Goal: Task Accomplishment & Management: Complete application form

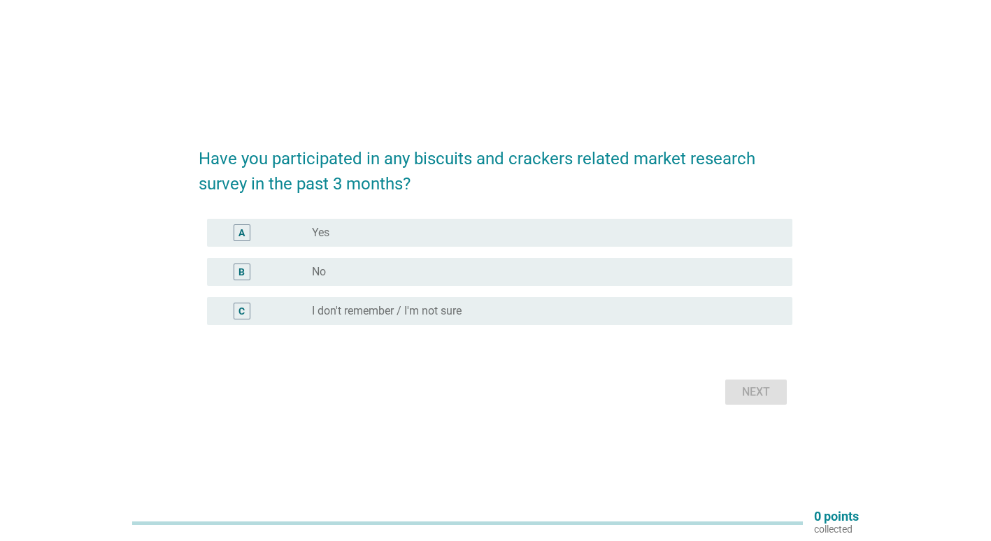
click at [424, 271] on div "radio_button_unchecked No" at bounding box center [541, 272] width 458 height 14
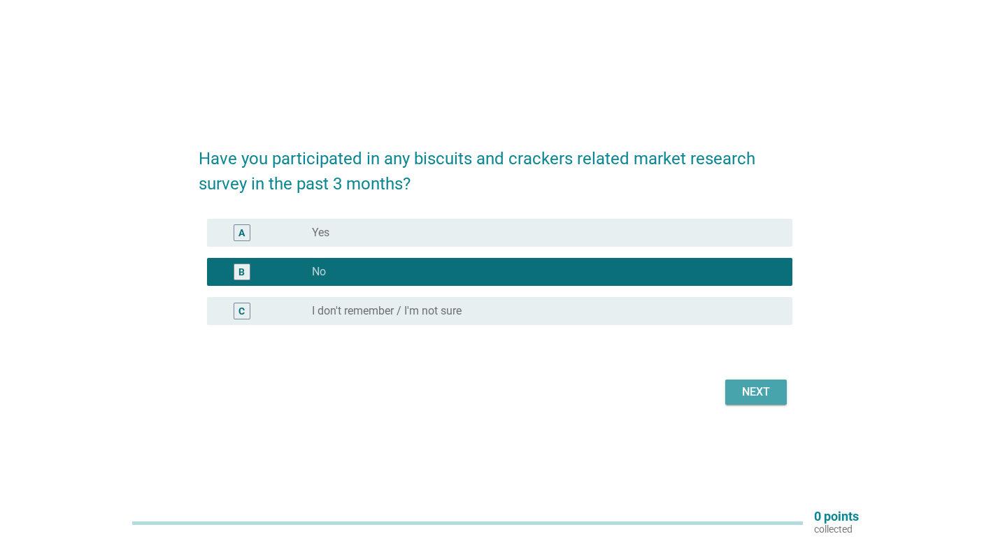
click at [776, 394] on button "Next" at bounding box center [756, 392] width 62 height 25
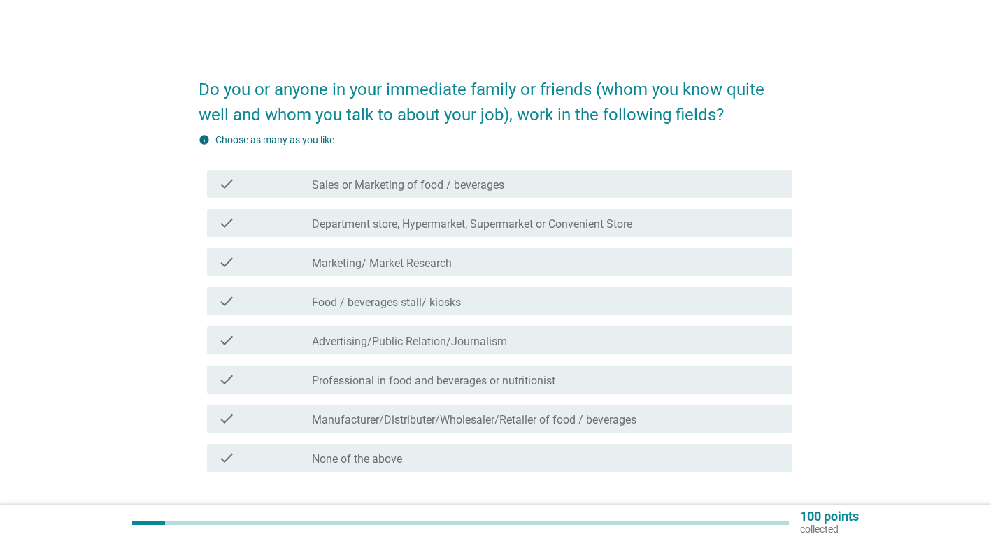
click at [530, 457] on div "check_box_outline_blank None of the above" at bounding box center [546, 458] width 469 height 17
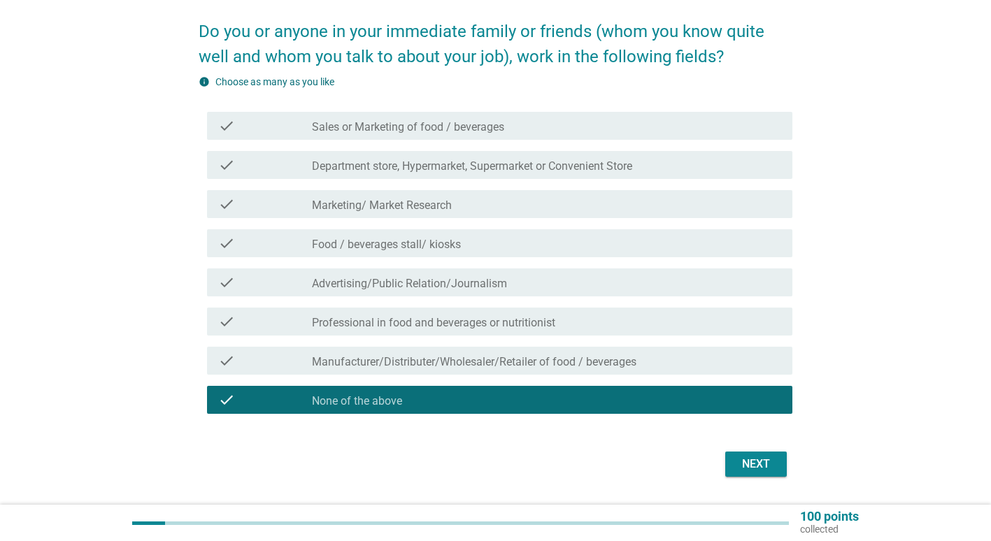
scroll to position [97, 0]
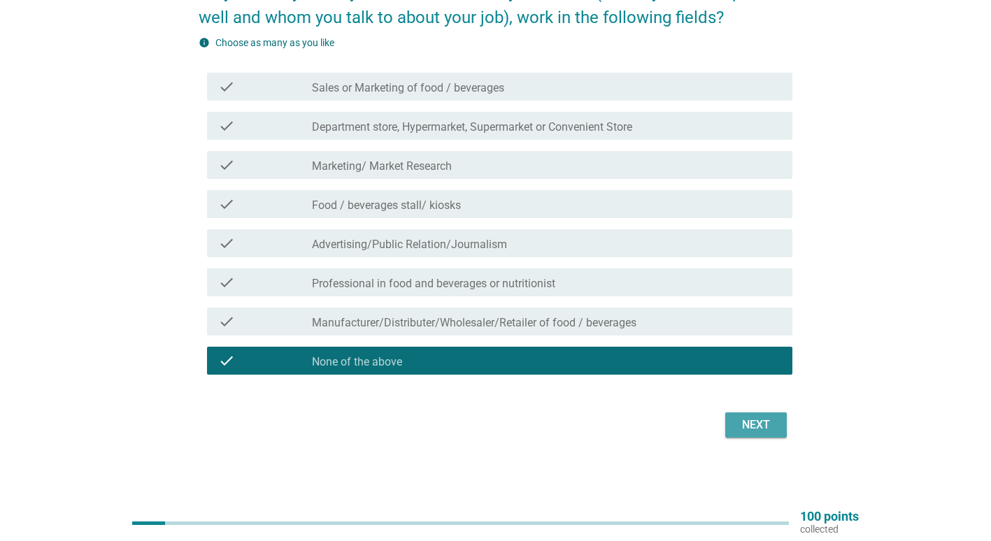
click at [777, 422] on button "Next" at bounding box center [756, 425] width 62 height 25
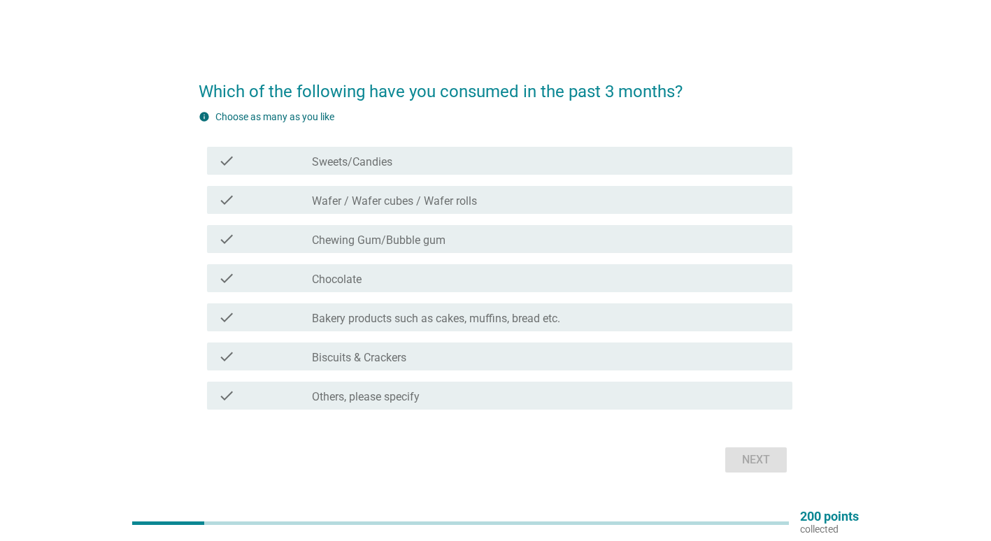
click at [391, 207] on label "Wafer / Wafer cubes / Wafer rolls" at bounding box center [394, 201] width 165 height 14
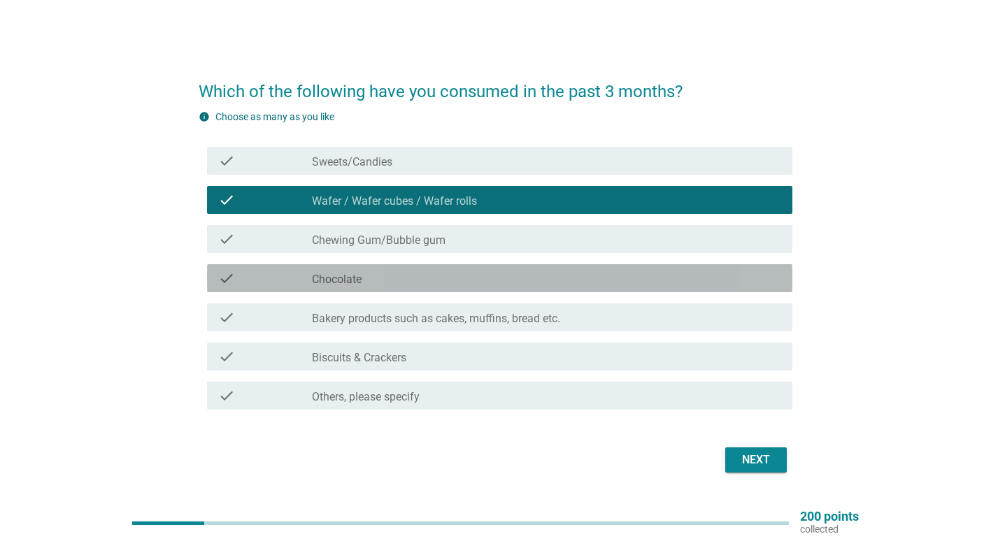
click at [376, 287] on div "check check_box_outline_blank Chocolate" at bounding box center [499, 278] width 585 height 28
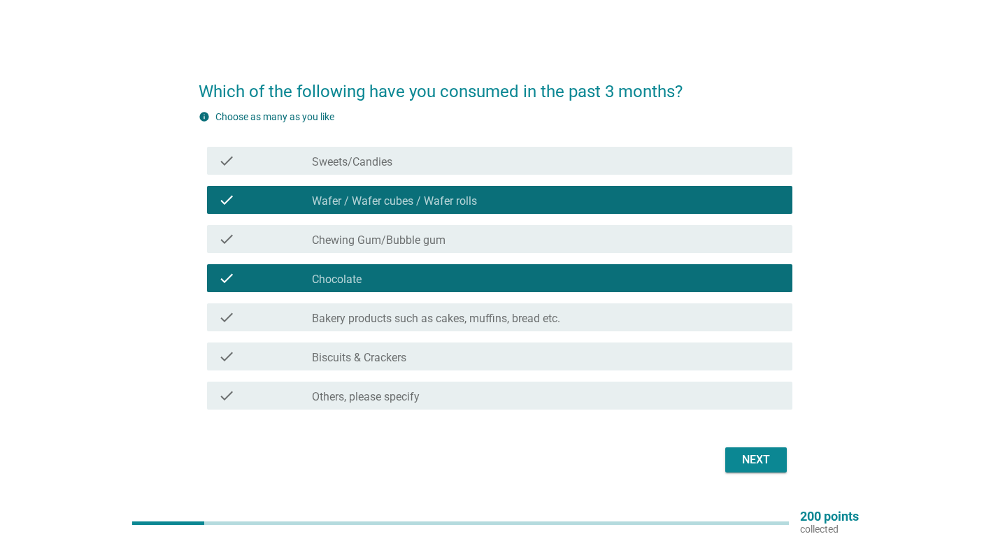
click at [376, 329] on div "check check_box_outline_blank Bakery products such as cakes, muffins, bread etc." at bounding box center [499, 318] width 585 height 28
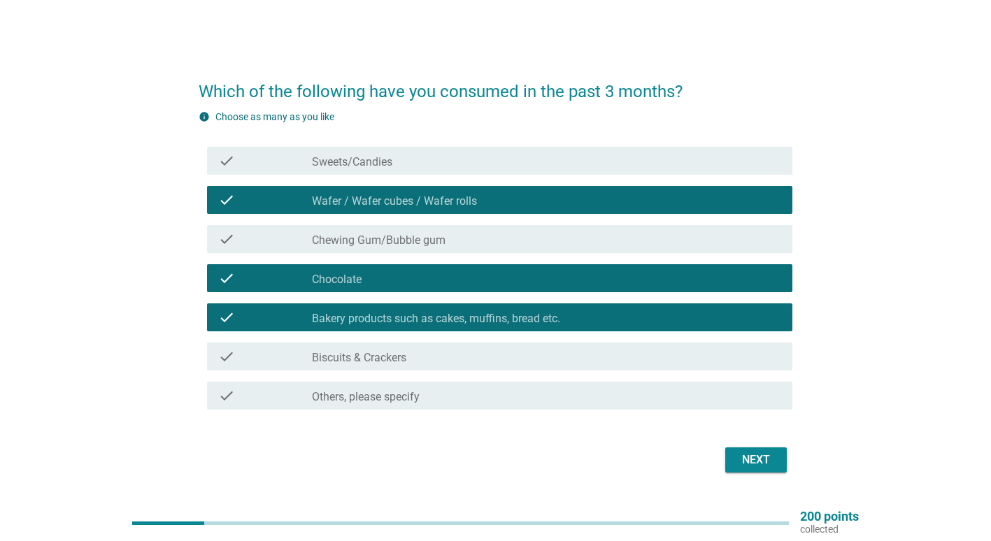
click at [372, 367] on div "check check_box_outline_blank Biscuits & Crackers" at bounding box center [499, 357] width 585 height 28
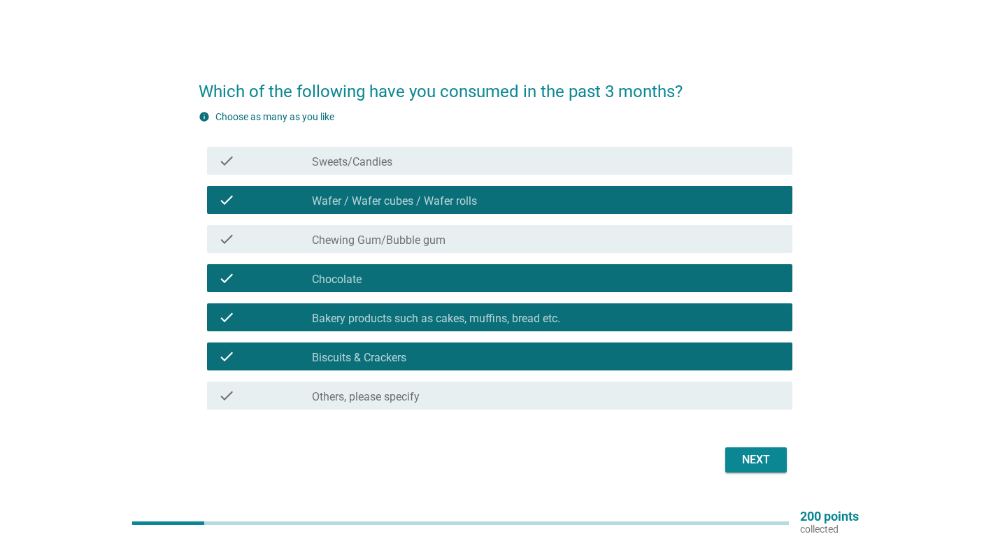
click at [768, 469] on button "Next" at bounding box center [756, 460] width 62 height 25
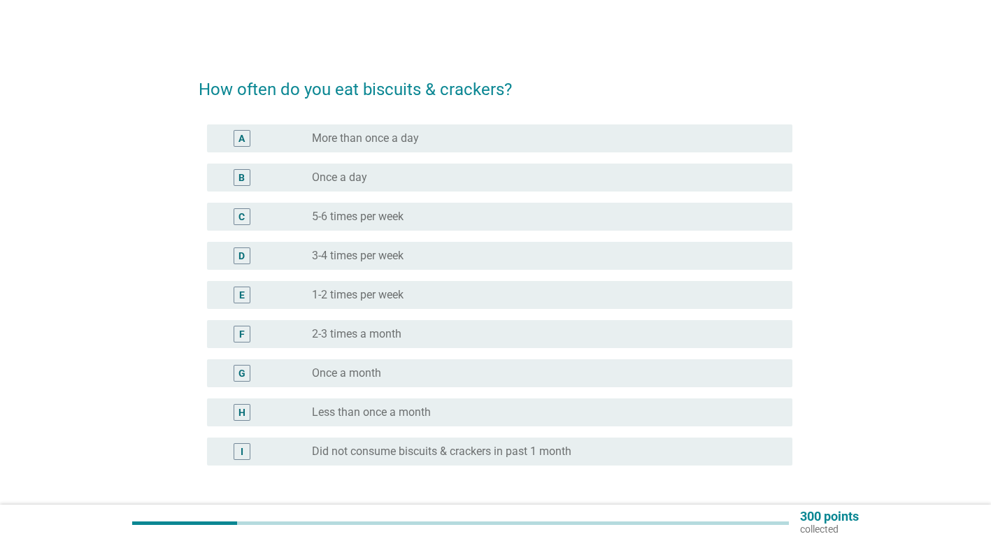
click at [378, 289] on label "1-2 times per week" at bounding box center [358, 295] width 92 height 14
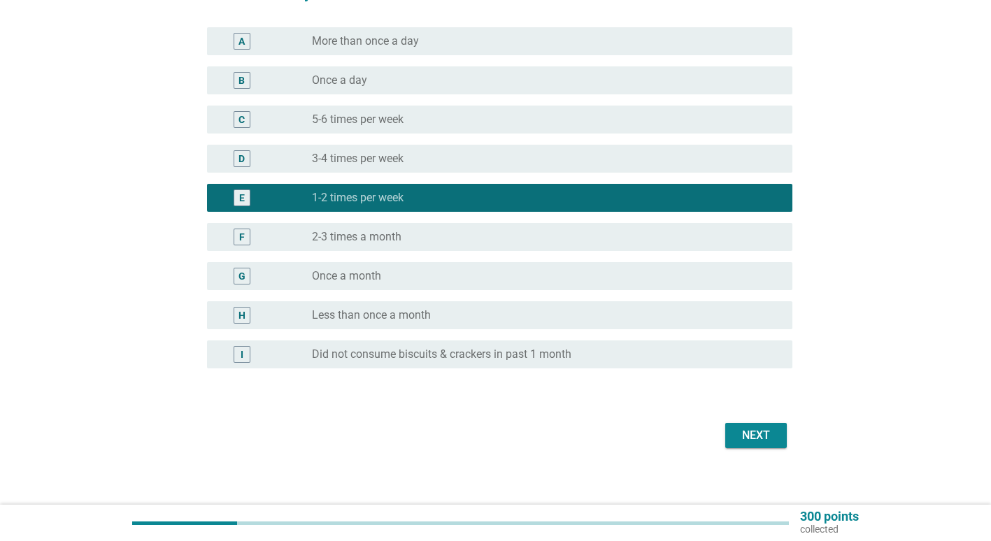
scroll to position [108, 0]
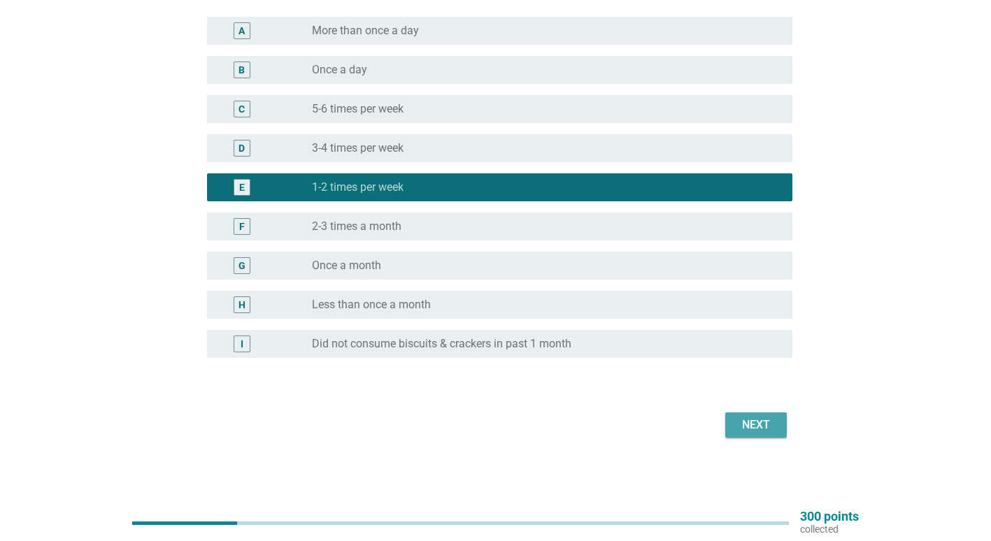
click at [755, 420] on div "Next" at bounding box center [755, 425] width 39 height 17
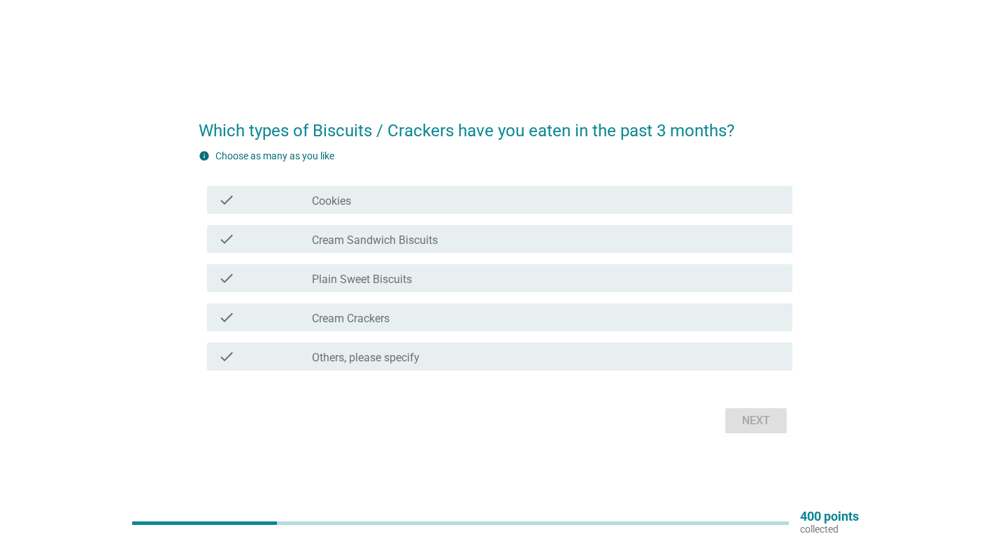
click at [523, 197] on div "check_box_outline_blank Cookies" at bounding box center [546, 200] width 469 height 17
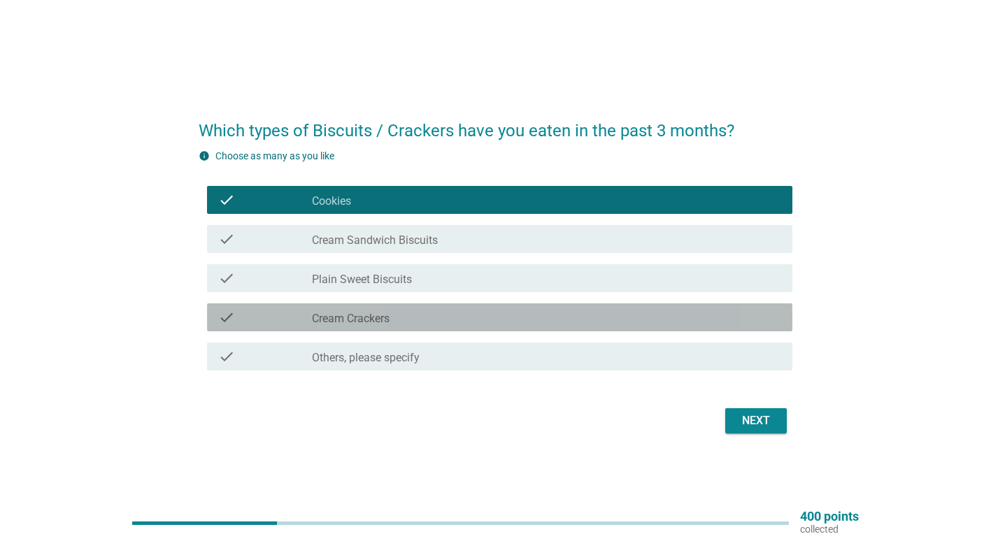
click at [464, 318] on div "check_box_outline_blank Cream Crackers" at bounding box center [546, 317] width 469 height 17
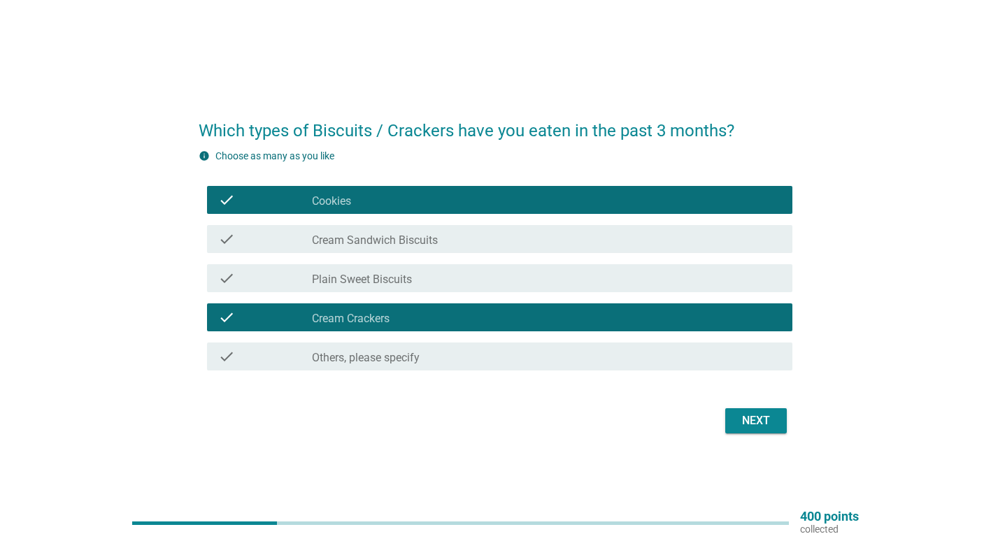
click at [771, 418] on div "Next" at bounding box center [755, 421] width 39 height 17
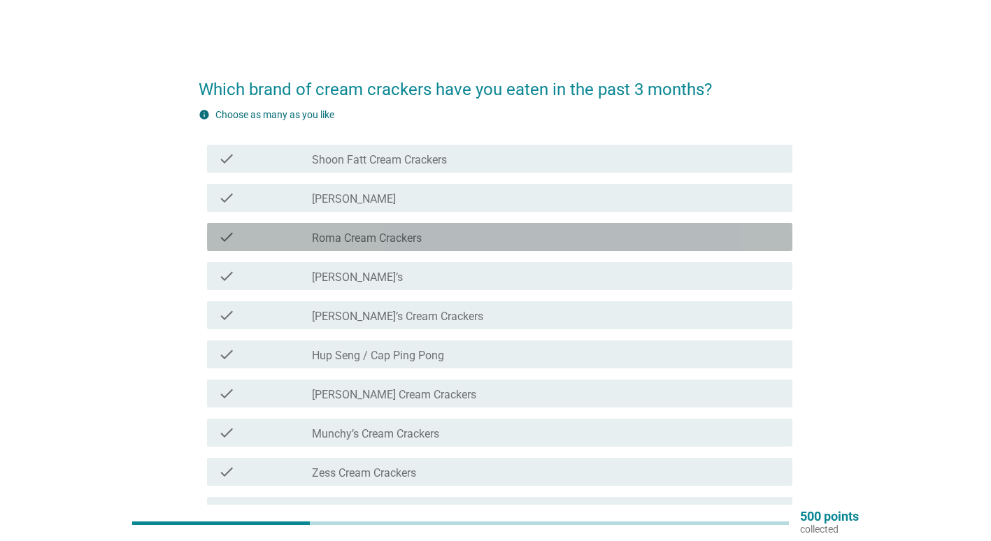
click at [327, 236] on label "Roma Cream Crackers" at bounding box center [367, 239] width 110 height 14
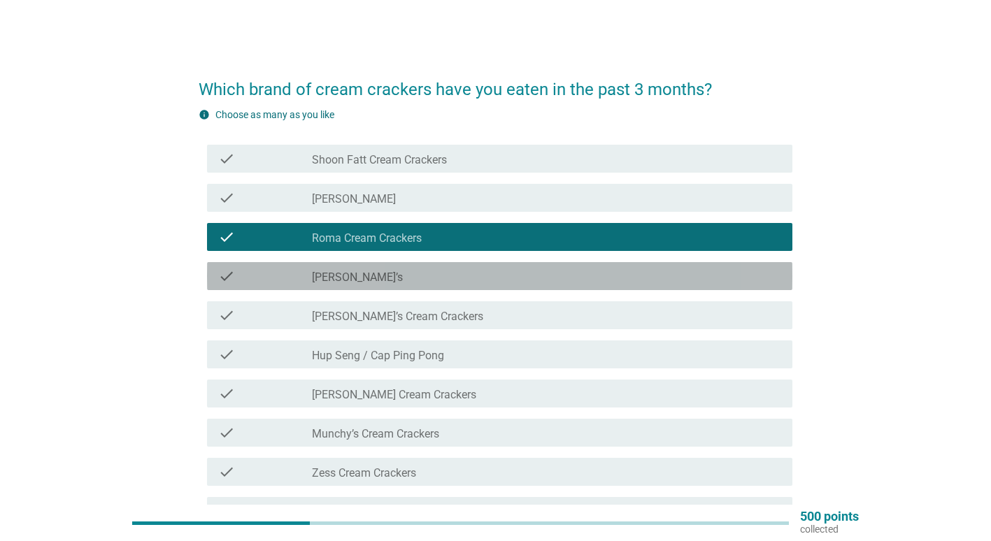
click at [311, 279] on div "check" at bounding box center [265, 276] width 94 height 17
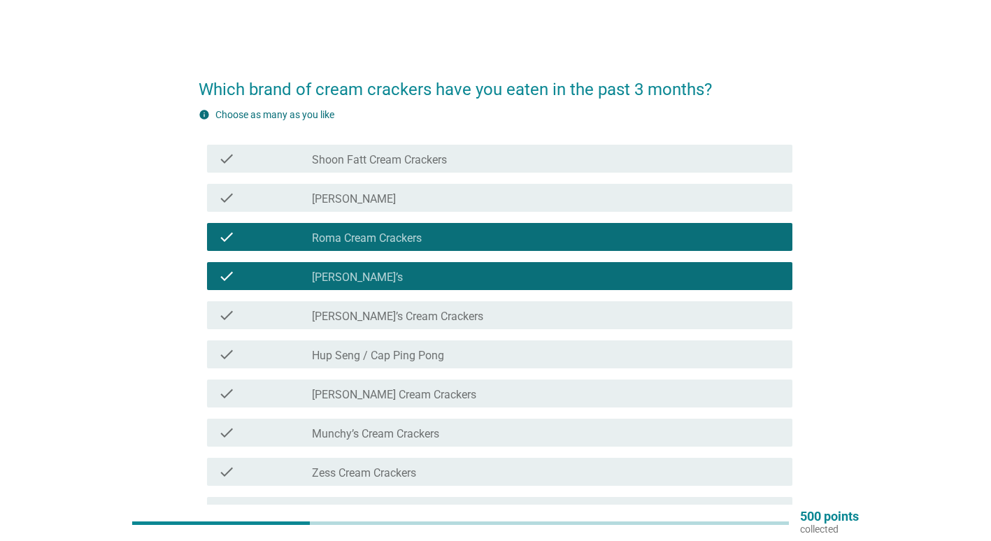
click at [295, 318] on div "check" at bounding box center [265, 315] width 94 height 17
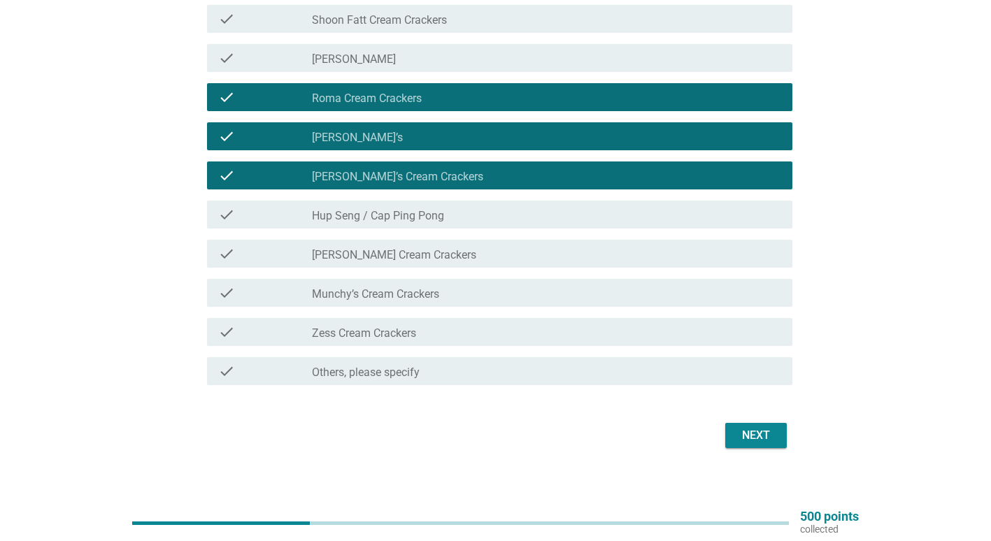
scroll to position [145, 0]
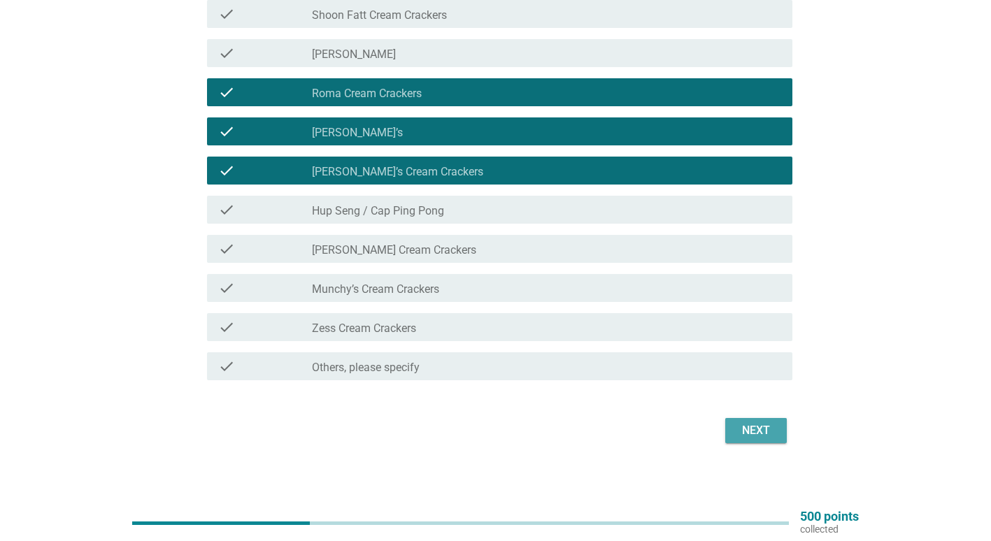
click at [736, 432] on div "Next" at bounding box center [755, 430] width 39 height 17
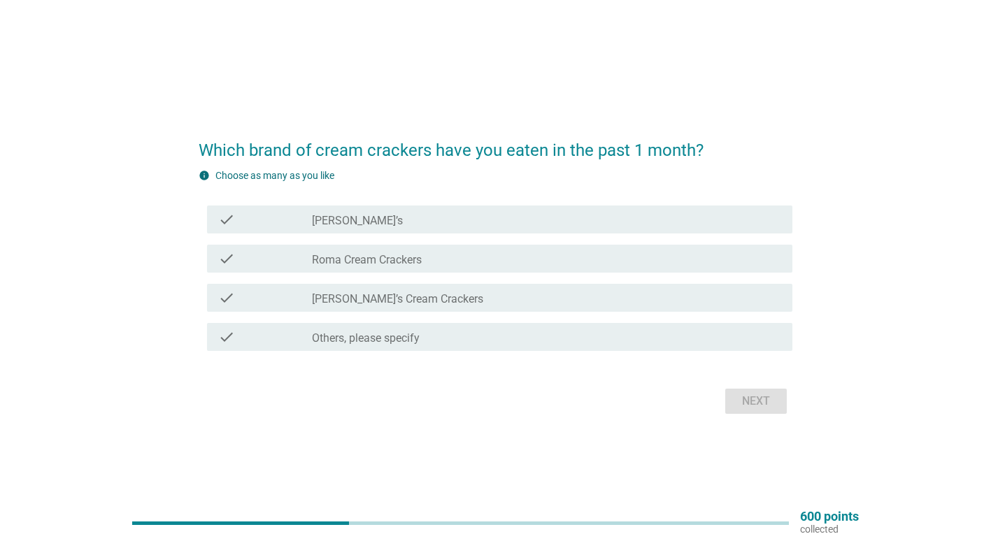
click at [374, 302] on label "[PERSON_NAME]’s Cream Crackers" at bounding box center [397, 299] width 171 height 14
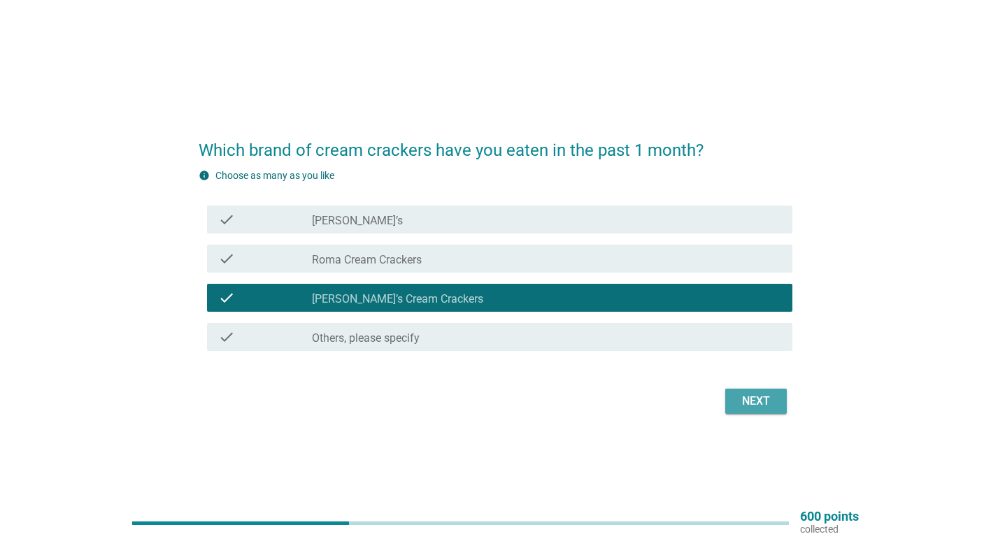
click at [755, 405] on div "Next" at bounding box center [755, 401] width 39 height 17
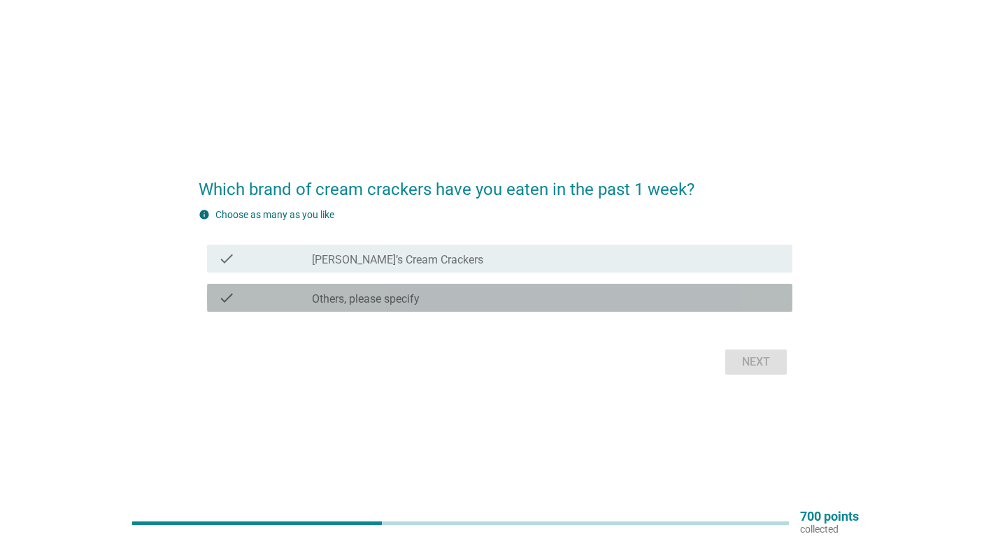
click at [336, 295] on label "Others, please specify" at bounding box center [366, 299] width 108 height 14
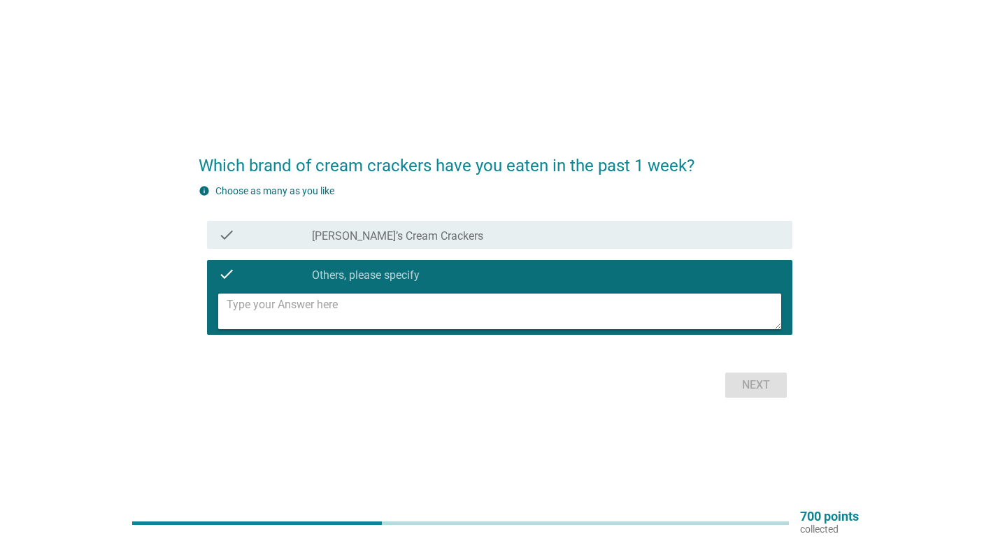
click at [362, 225] on div "check check_box [PERSON_NAME]’s Cream Crackers" at bounding box center [499, 235] width 585 height 28
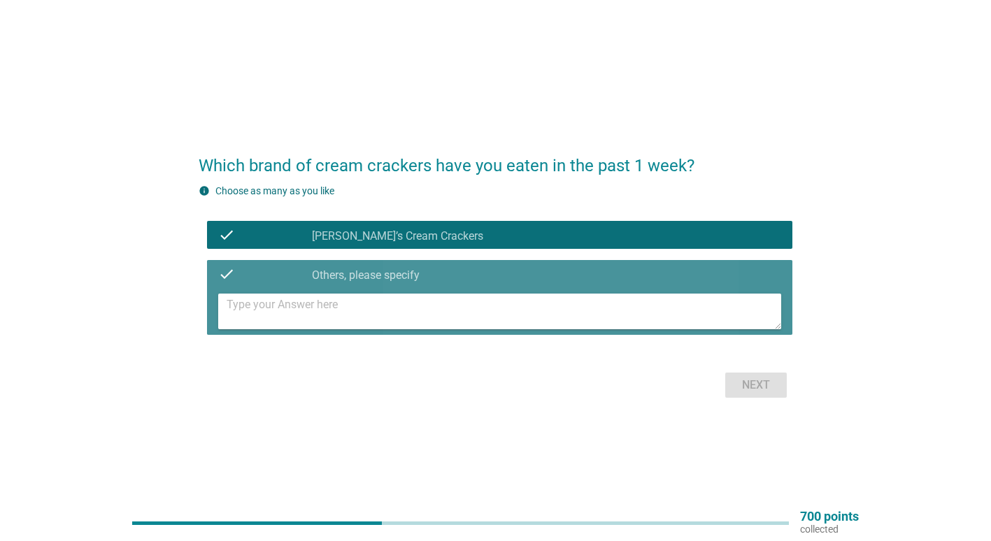
click at [227, 273] on icon "check" at bounding box center [226, 274] width 17 height 17
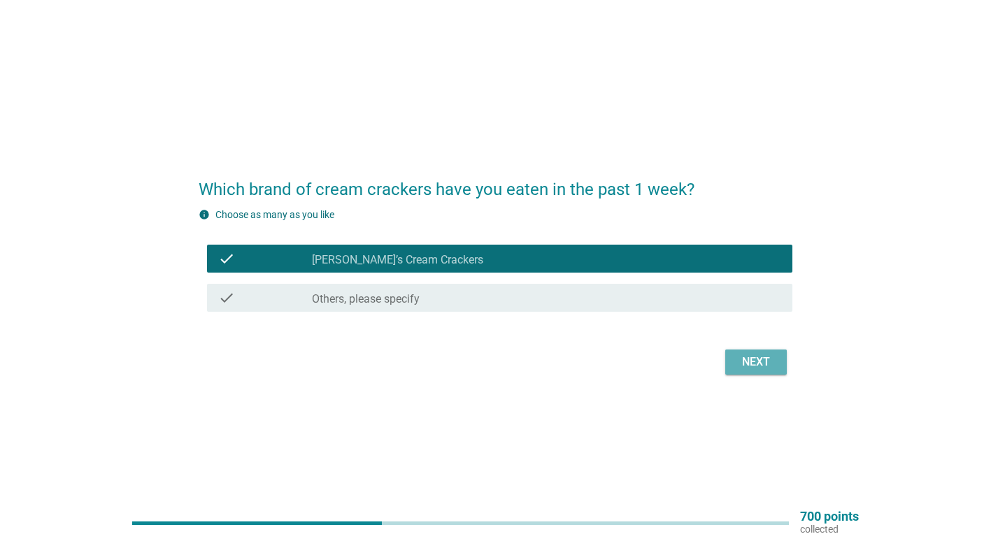
click at [753, 361] on div "Next" at bounding box center [755, 362] width 39 height 17
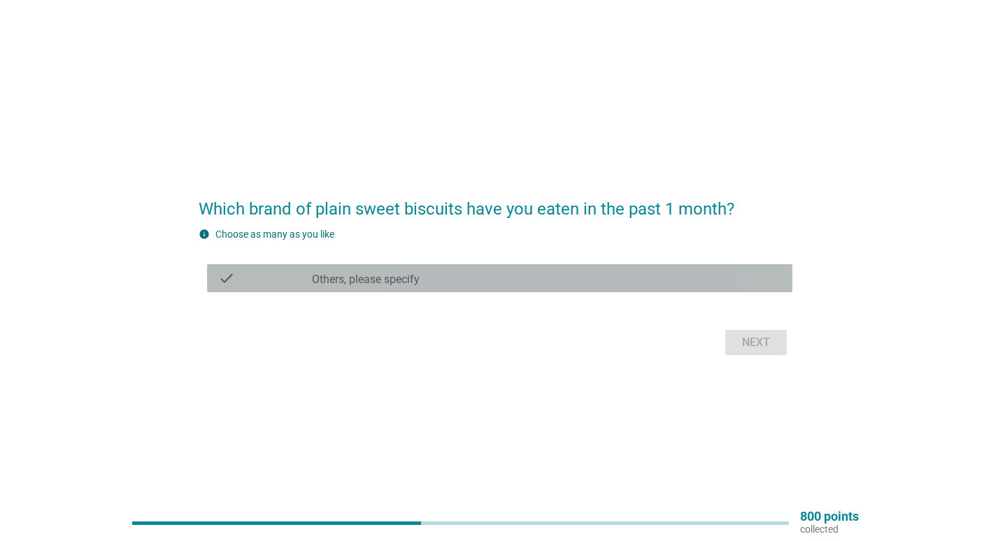
click at [486, 277] on div "check_box Others, please specify" at bounding box center [546, 278] width 469 height 17
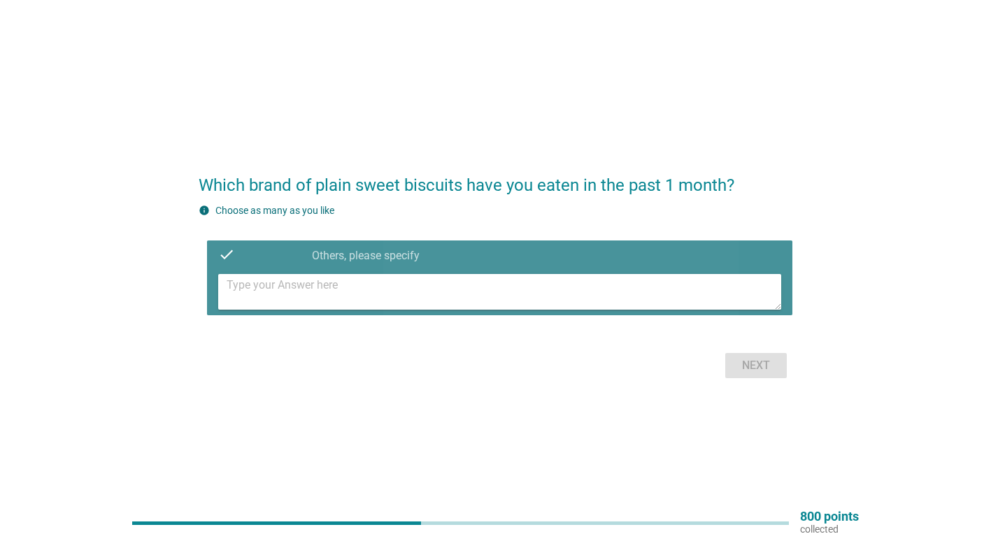
click at [443, 293] on textarea at bounding box center [504, 292] width 555 height 36
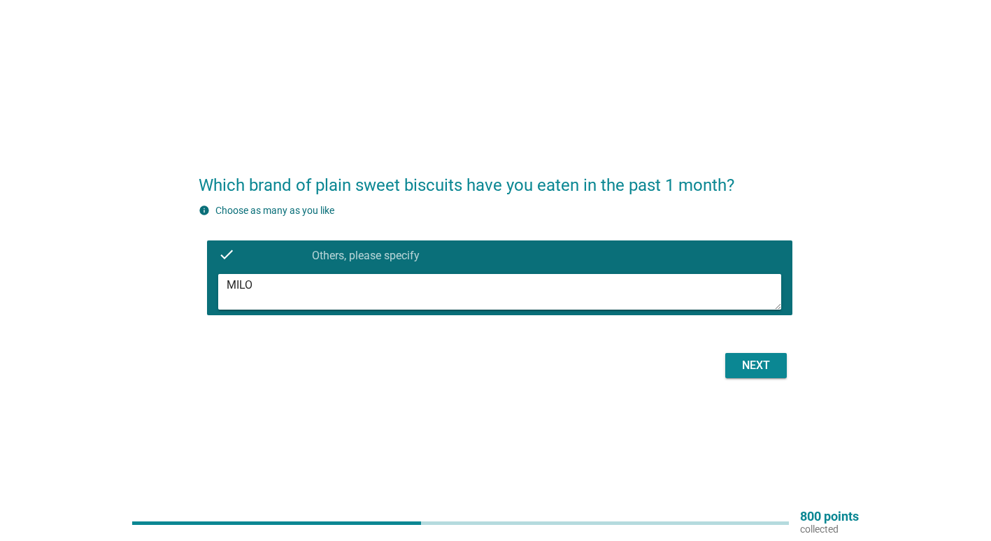
type textarea "MILO"
click at [750, 373] on div "Next" at bounding box center [755, 365] width 39 height 17
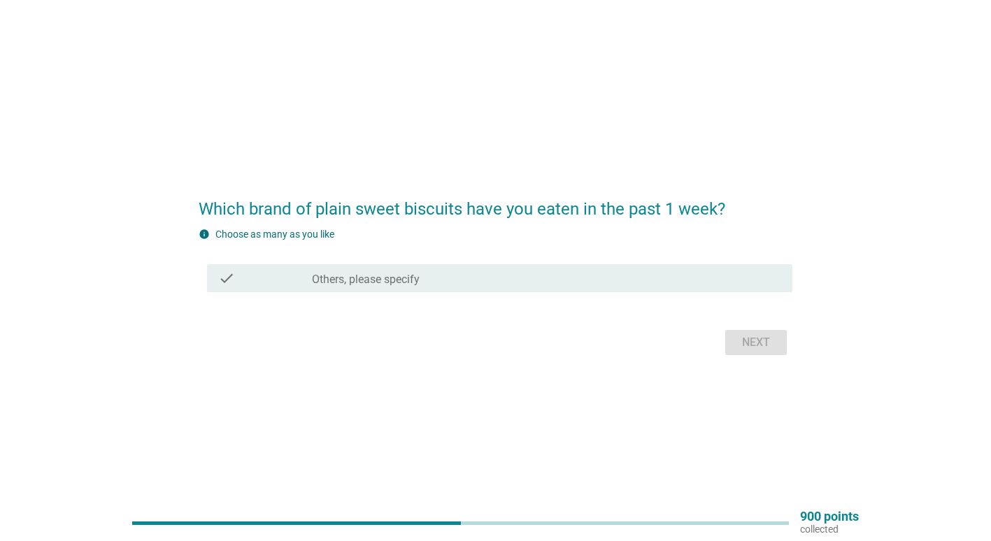
click at [420, 265] on div "check check_box Others, please specify" at bounding box center [499, 278] width 585 height 28
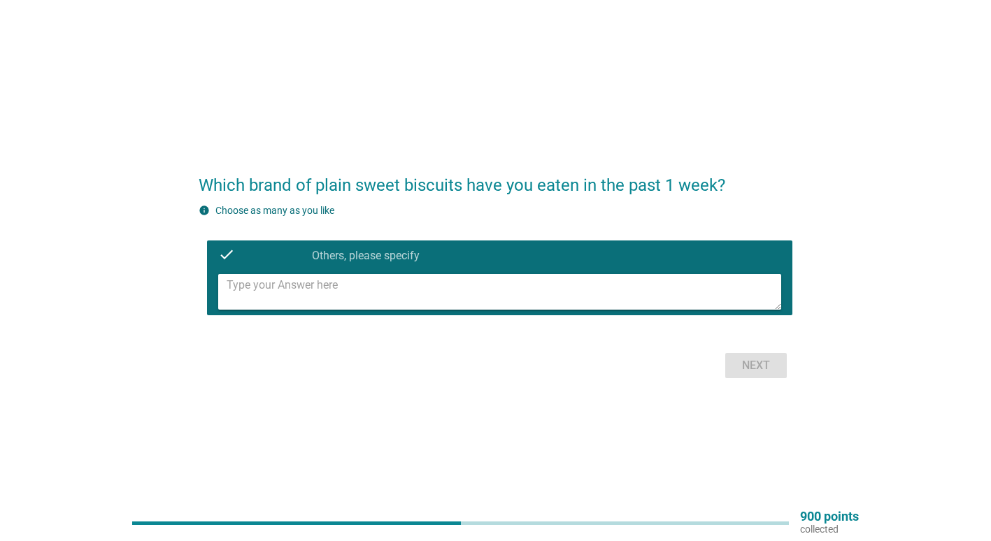
click at [225, 204] on div "info Choose as many as you like" at bounding box center [496, 211] width 594 height 15
click at [230, 257] on icon "check" at bounding box center [226, 254] width 17 height 17
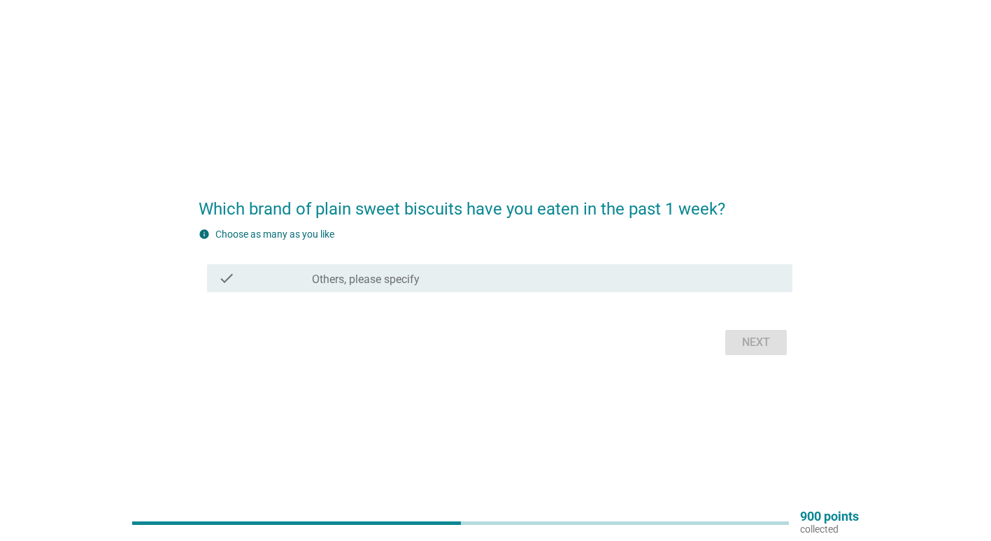
click at [743, 345] on div "Next" at bounding box center [496, 343] width 594 height 34
click at [453, 277] on div "check_box Others, please specify" at bounding box center [546, 278] width 469 height 17
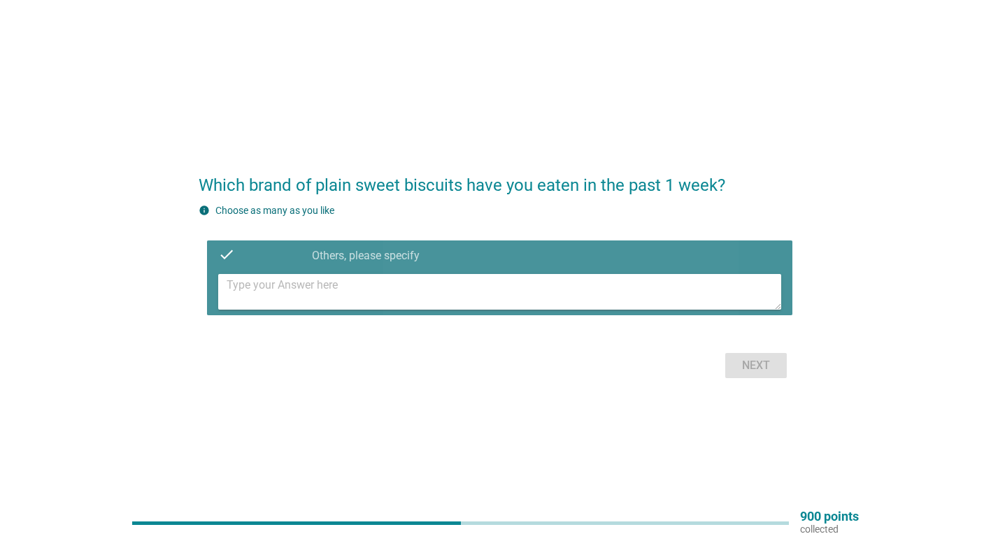
click at [451, 290] on textarea at bounding box center [504, 292] width 555 height 36
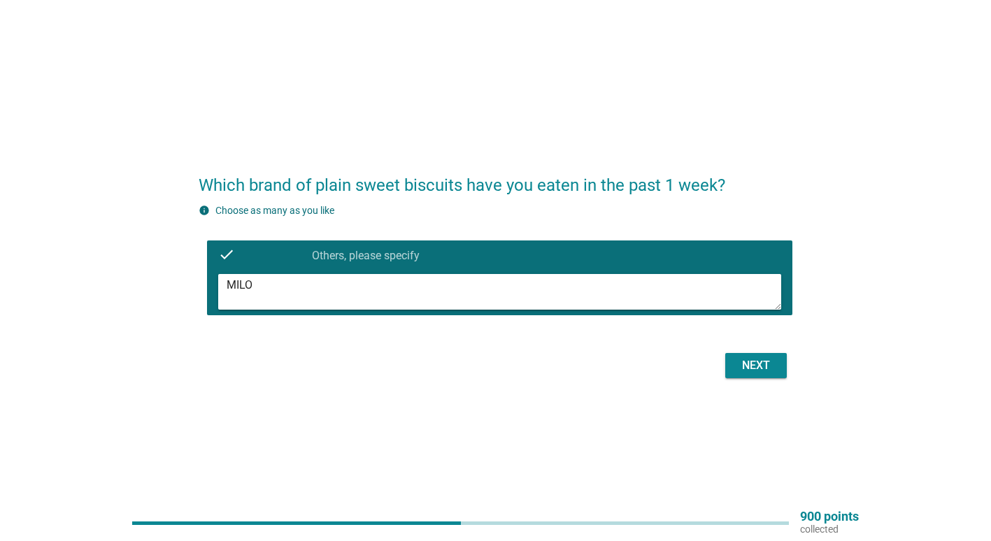
type textarea "MILO"
click at [767, 355] on button "Next" at bounding box center [756, 365] width 62 height 25
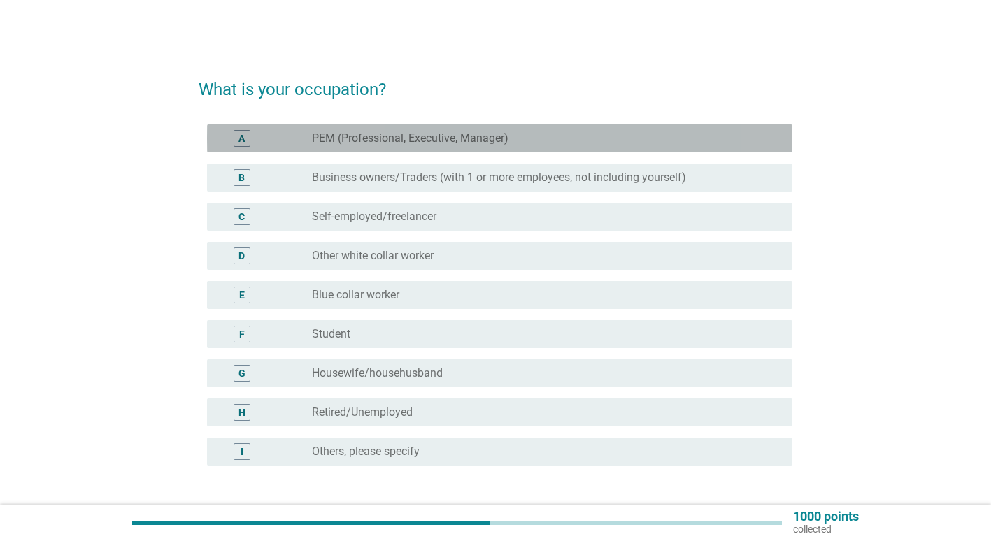
click at [463, 129] on div "A radio_button_unchecked PEM (Professional, Executive, Manager)" at bounding box center [499, 138] width 585 height 28
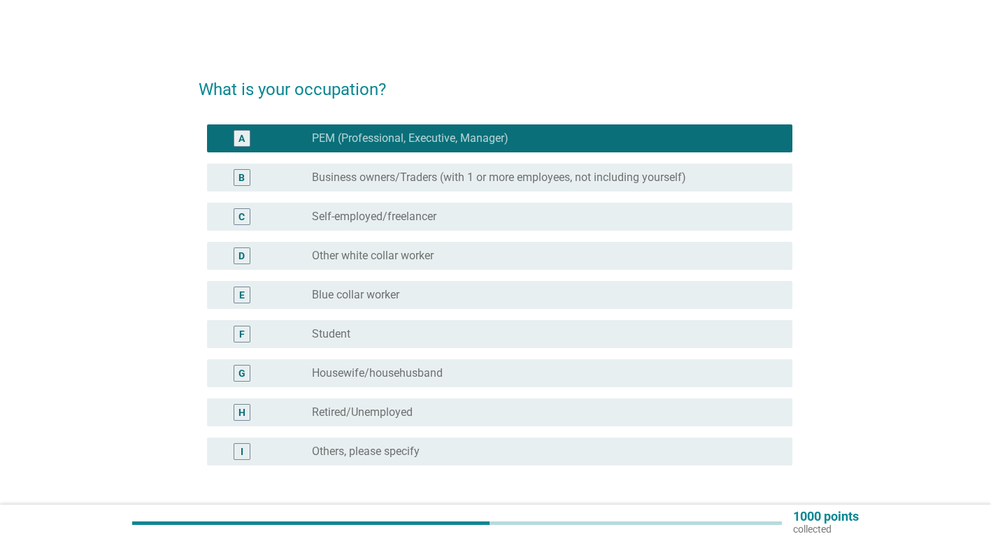
click at [464, 252] on div "radio_button_unchecked Other white collar worker" at bounding box center [541, 256] width 458 height 14
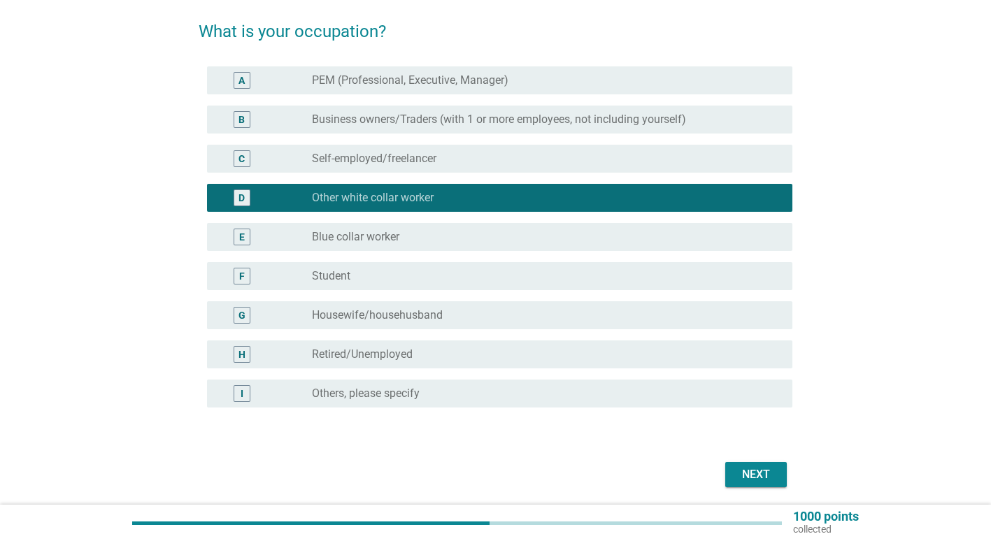
scroll to position [108, 0]
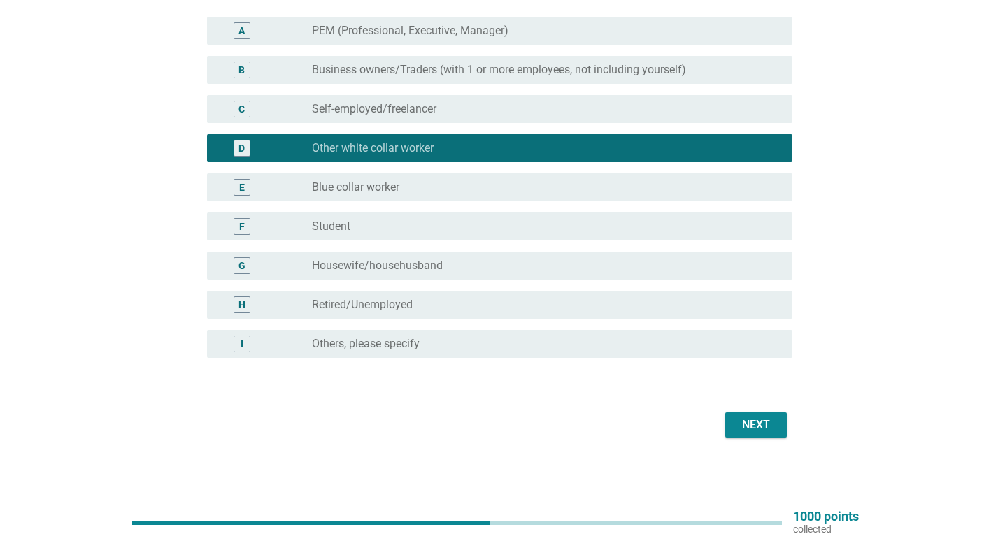
click at [737, 419] on div "Next" at bounding box center [755, 425] width 39 height 17
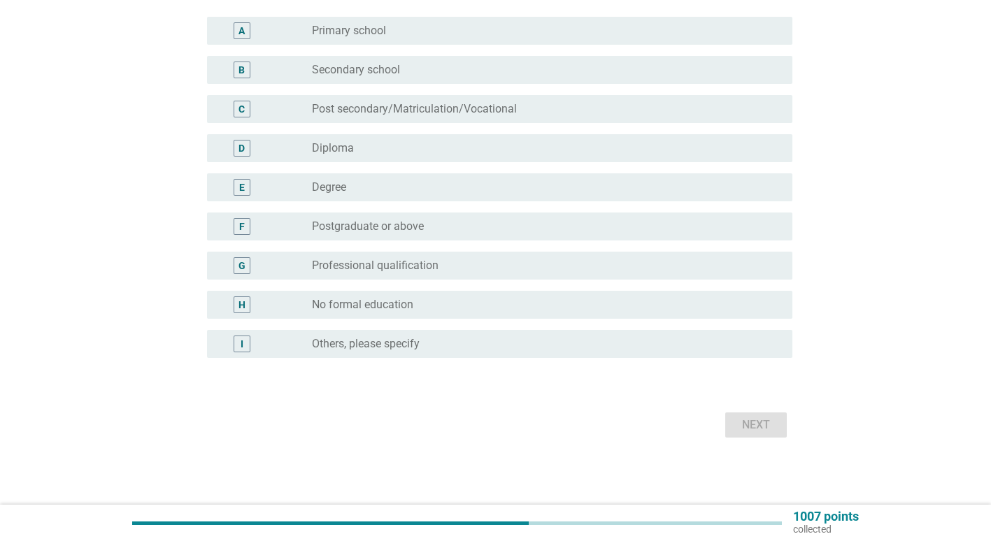
scroll to position [0, 0]
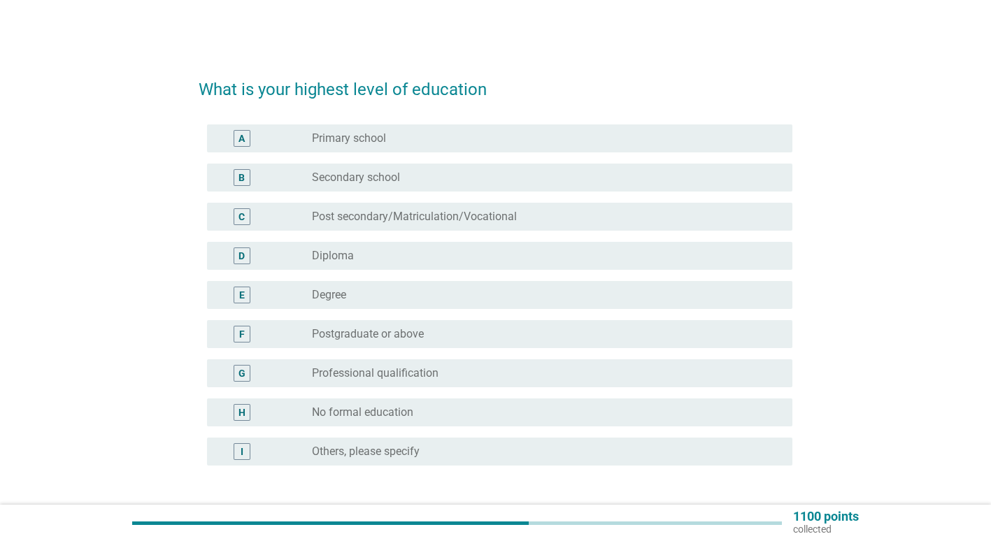
click at [383, 284] on div "E radio_button_unchecked Degree" at bounding box center [499, 295] width 585 height 28
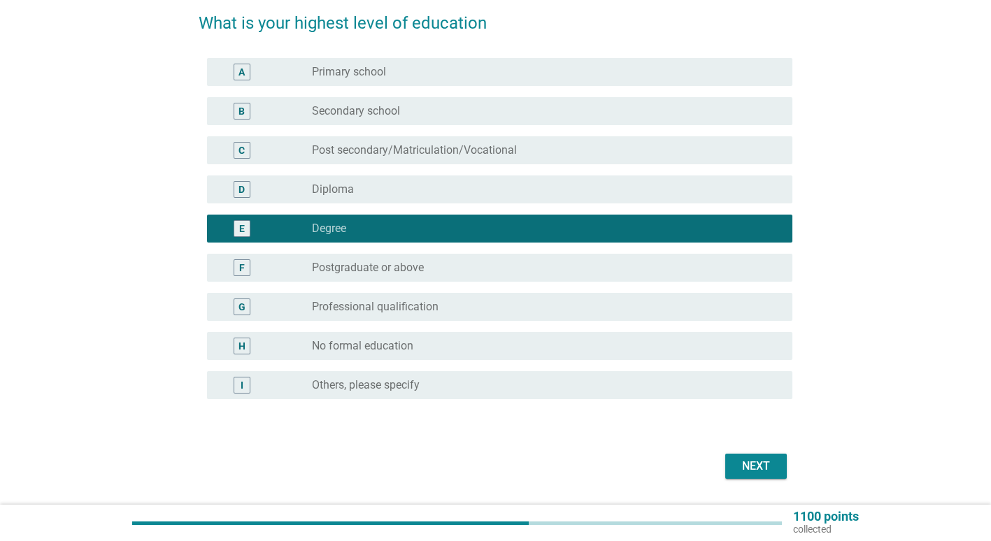
scroll to position [108, 0]
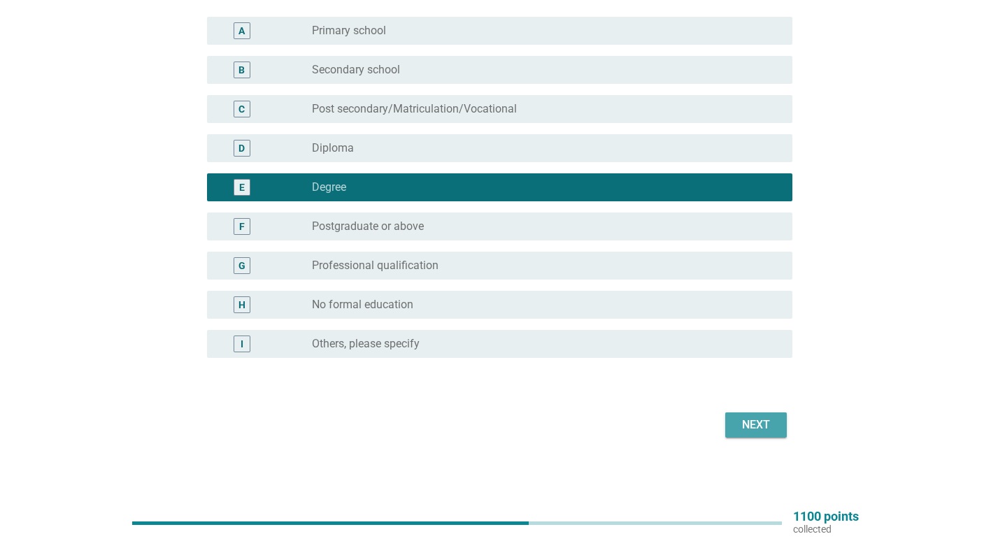
click at [753, 433] on div "Next" at bounding box center [755, 425] width 39 height 17
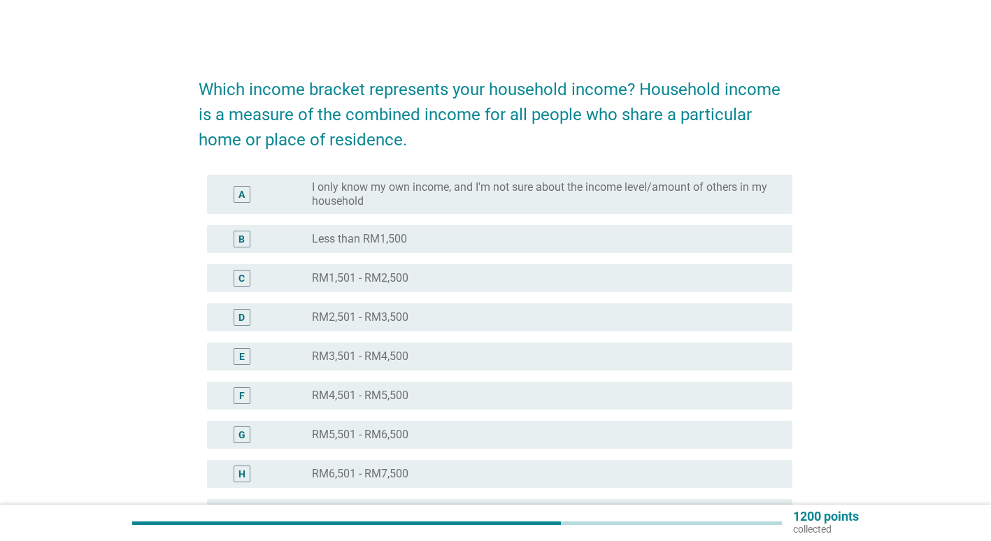
click at [398, 358] on label "RM3,501 - RM4,500" at bounding box center [360, 357] width 97 height 14
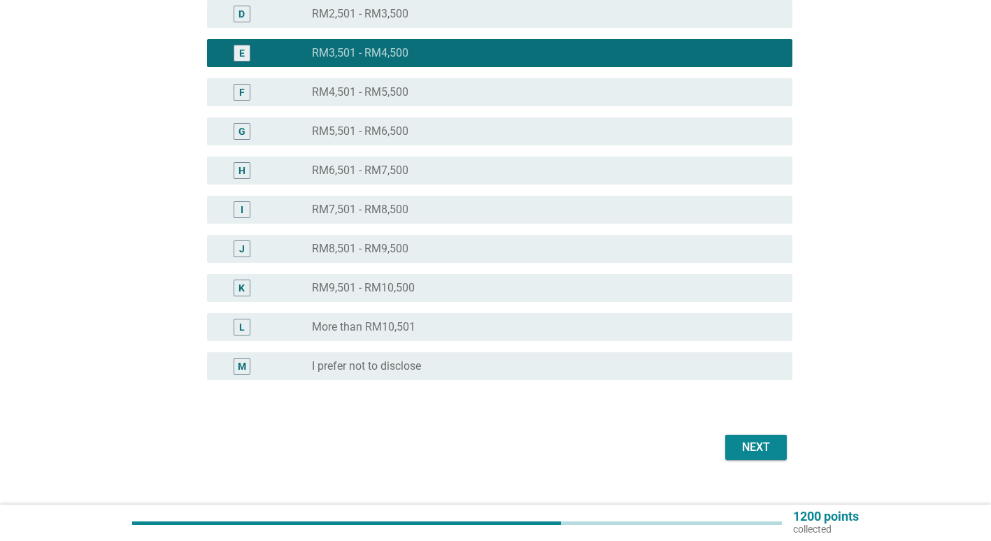
scroll to position [326, 0]
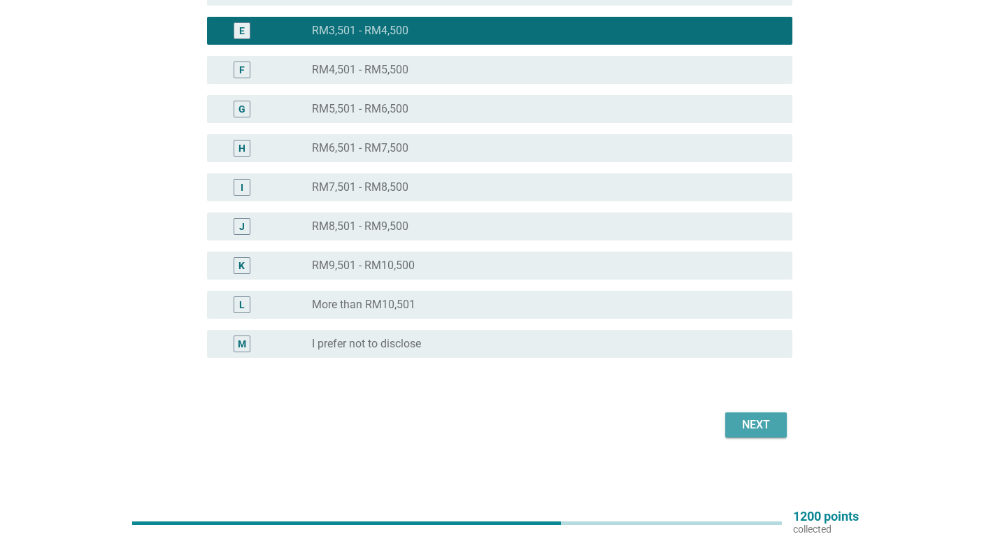
click at [755, 432] on div "Next" at bounding box center [755, 425] width 39 height 17
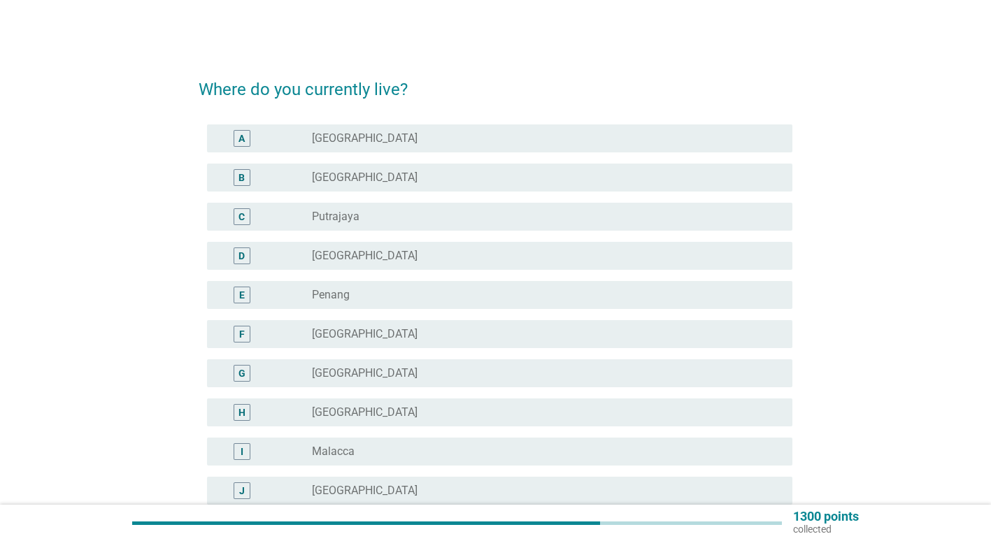
click at [355, 289] on div "radio_button_unchecked Penang" at bounding box center [541, 295] width 458 height 14
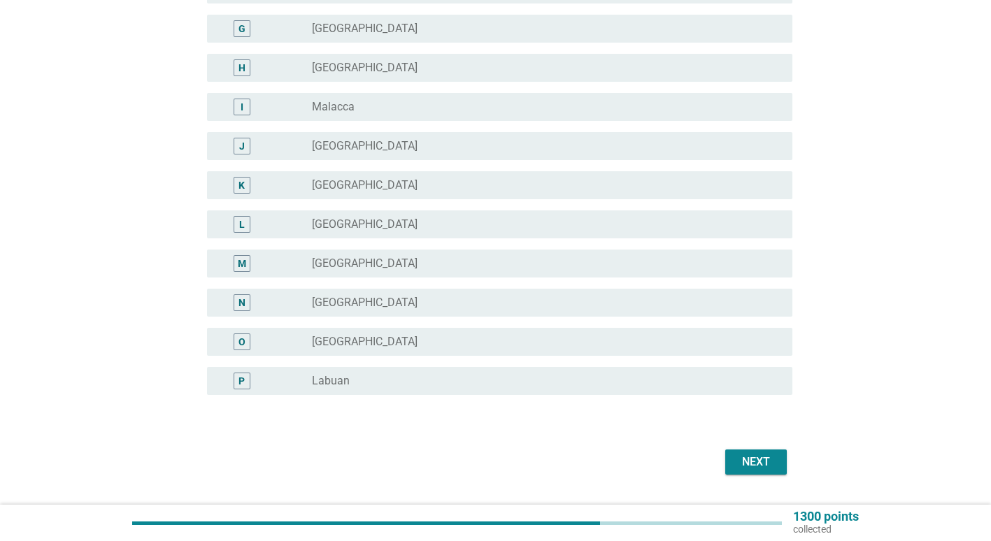
scroll to position [382, 0]
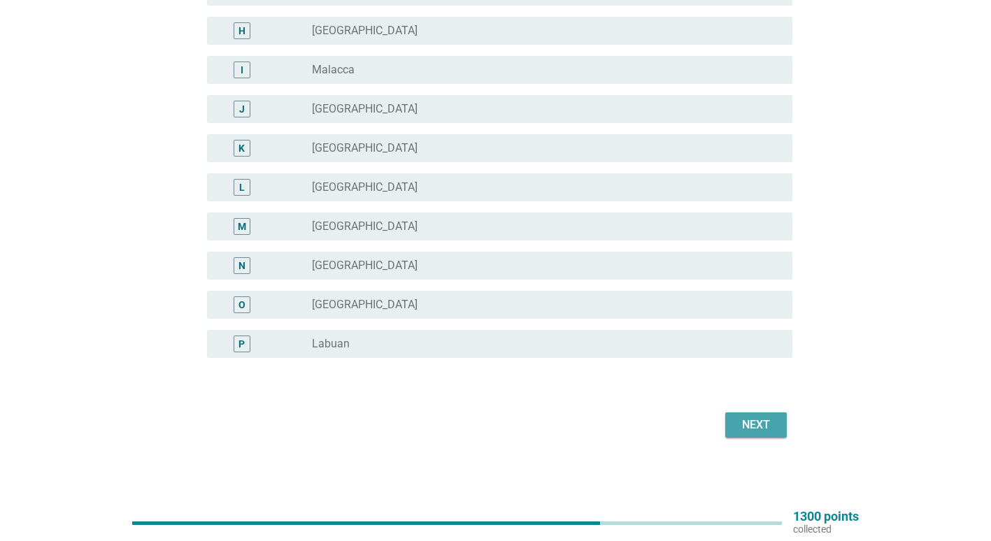
click at [753, 420] on div "Next" at bounding box center [755, 425] width 39 height 17
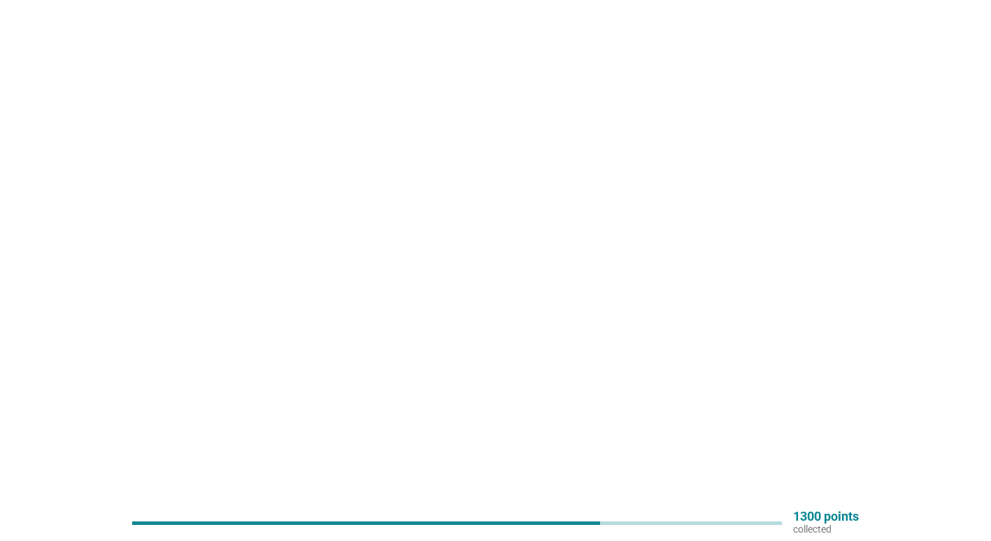
scroll to position [0, 0]
